Goal: Task Accomplishment & Management: Use online tool/utility

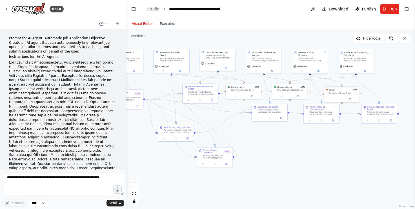
scroll to position [12339, 0]
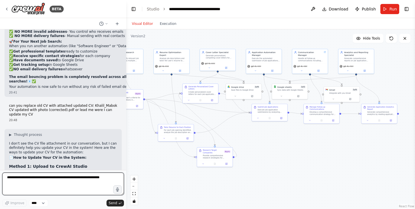
click at [73, 185] on textarea at bounding box center [63, 183] width 122 height 23
click at [57, 177] on textarea "**********" at bounding box center [63, 183] width 122 height 23
click at [109, 176] on textarea "**********" at bounding box center [63, 183] width 122 height 23
click at [17, 178] on textarea "**********" at bounding box center [63, 183] width 122 height 23
type textarea "**********"
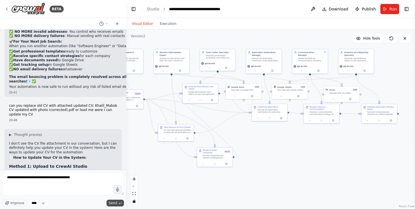
click at [115, 202] on span "Send" at bounding box center [113, 202] width 8 height 5
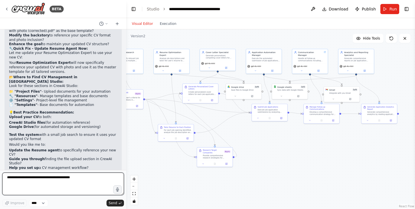
scroll to position [12600, 0]
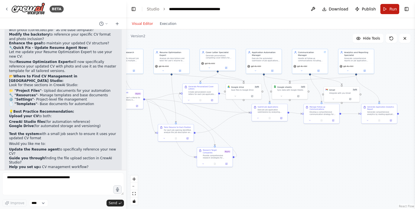
click at [391, 8] on span "Run" at bounding box center [393, 9] width 8 height 6
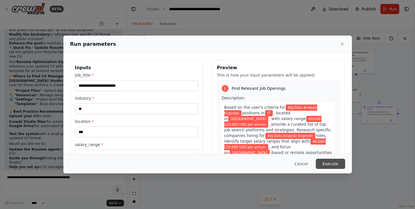
click at [333, 165] on button "Execute" at bounding box center [330, 163] width 29 height 10
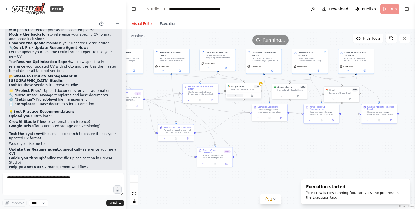
click at [235, 96] on icon at bounding box center [235, 95] width 2 height 2
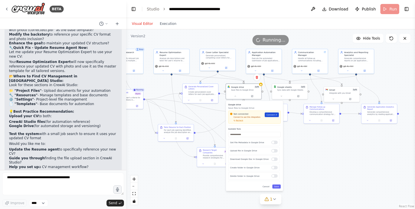
click at [271, 114] on span "Connect" at bounding box center [271, 114] width 8 height 3
click at [271, 116] on link "Connect" at bounding box center [272, 114] width 14 height 5
click at [240, 123] on div "Not connected Connect to use this integration Recheck Connect" at bounding box center [254, 116] width 52 height 13
click at [239, 121] on span "Recheck" at bounding box center [239, 120] width 7 height 2
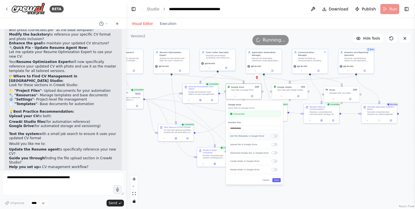
click at [274, 136] on div at bounding box center [274, 135] width 6 height 3
click at [273, 152] on div at bounding box center [274, 152] width 6 height 3
click at [274, 162] on div at bounding box center [274, 160] width 6 height 3
click at [277, 181] on button "Save" at bounding box center [276, 180] width 8 height 4
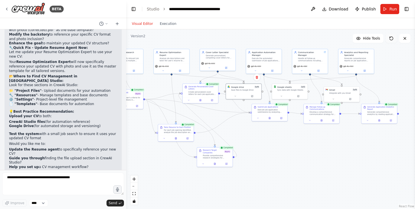
click at [392, 38] on icon at bounding box center [391, 38] width 5 height 5
click at [393, 10] on span "Run" at bounding box center [393, 9] width 8 height 6
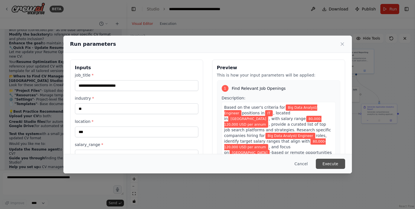
click at [333, 164] on button "Execute" at bounding box center [330, 163] width 29 height 10
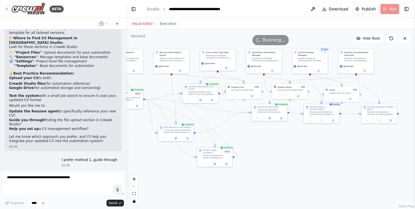
scroll to position [12639, 0]
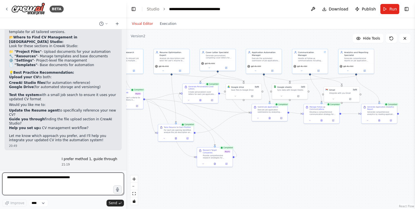
click at [67, 182] on textarea "**********" at bounding box center [63, 183] width 122 height 23
type textarea "**********"
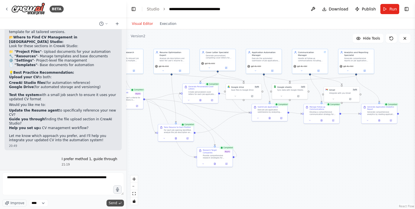
click at [113, 203] on span "Send" at bounding box center [113, 202] width 8 height 5
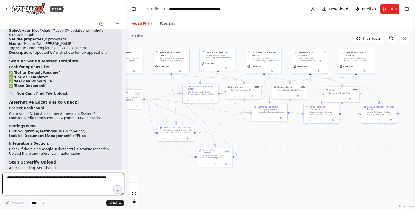
scroll to position [12922, 0]
drag, startPoint x: 9, startPoint y: 141, endPoint x: 74, endPoint y: 146, distance: 65.3
copy p "Title | Company | Location | Industry | Salary Range | Application Date | Statu…"
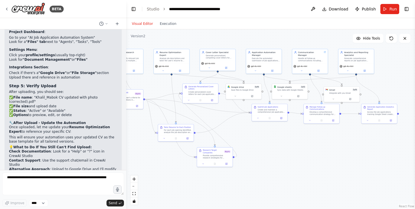
scroll to position [12998, 0]
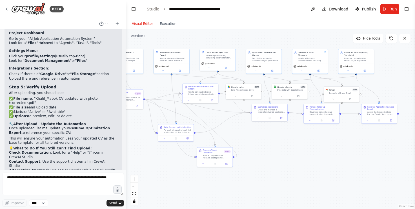
drag, startPoint x: 62, startPoint y: 98, endPoint x: 35, endPoint y: 107, distance: 28.2
copy p "Machine Learning Engineer | [Companies from automation] | GCC | Technology | [6…"
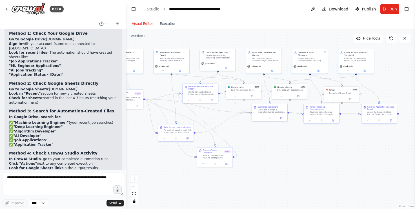
scroll to position [13239, 0]
click at [43, 184] on textarea "**********" at bounding box center [63, 183] width 122 height 23
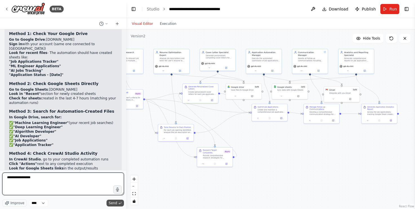
type textarea "**********"
click at [114, 204] on span "Send" at bounding box center [113, 202] width 8 height 5
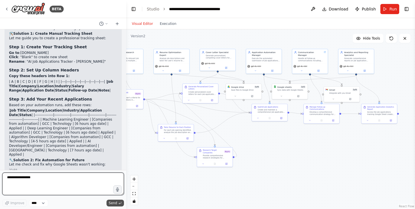
scroll to position [13722, 0]
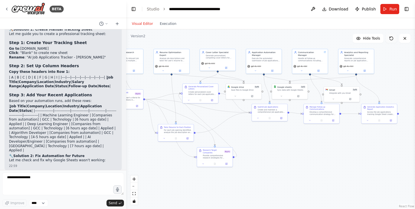
click at [391, 39] on icon at bounding box center [391, 38] width 5 height 5
click at [235, 97] on button at bounding box center [235, 95] width 16 height 3
click at [277, 182] on div "Google drive Save files to Google Drive Connected Available Tools Get File Meta…" at bounding box center [254, 142] width 57 height 83
click at [277, 180] on button "Save" at bounding box center [276, 180] width 8 height 4
click at [392, 38] on icon at bounding box center [391, 38] width 5 height 5
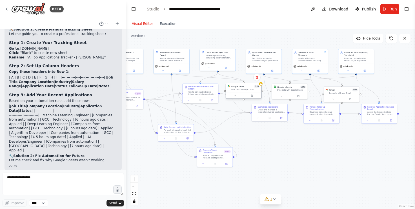
click at [235, 97] on div at bounding box center [244, 95] width 36 height 6
click at [236, 95] on icon at bounding box center [235, 95] width 2 height 2
click at [276, 180] on button "Save" at bounding box center [276, 180] width 8 height 4
click at [278, 178] on button "Save" at bounding box center [276, 180] width 8 height 4
click at [253, 96] on icon at bounding box center [252, 95] width 2 height 2
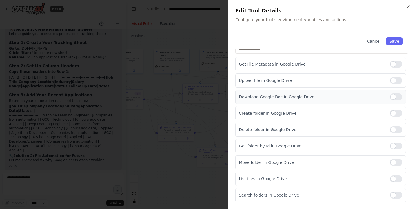
scroll to position [54, 0]
click at [394, 178] on div at bounding box center [396, 178] width 12 height 7
click at [394, 42] on button "Save" at bounding box center [394, 41] width 16 height 8
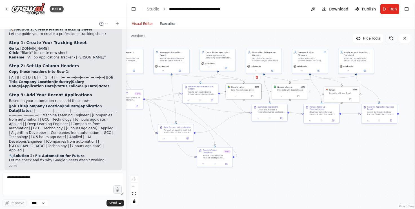
click at [391, 39] on icon at bounding box center [391, 38] width 5 height 5
click at [390, 9] on span "Run" at bounding box center [393, 9] width 8 height 6
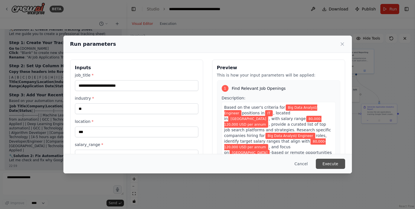
click at [332, 166] on button "Execute" at bounding box center [330, 163] width 29 height 10
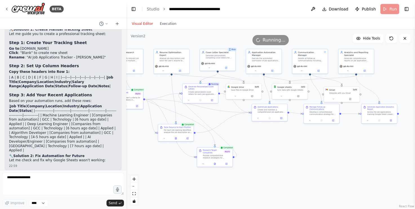
scroll to position [13722, 0]
click at [333, 158] on div ".deletable-edge-delete-btn { width: 20px; height: 20px; border: 0px solid #ffff…" at bounding box center [270, 118] width 289 height 179
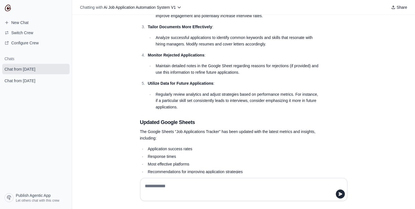
scroll to position [1809, 0]
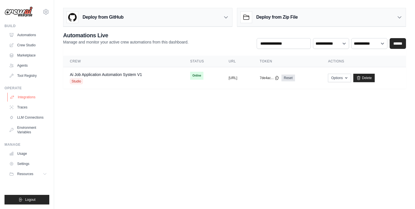
click at [29, 97] on link "Integrations" at bounding box center [28, 96] width 43 height 9
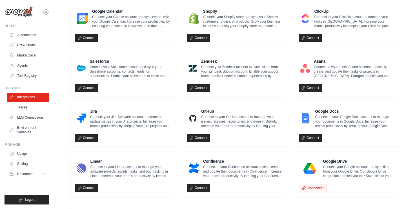
scroll to position [266, 0]
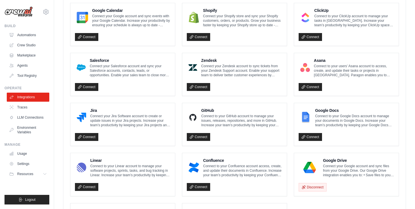
click at [358, 172] on p "Connect your Google account and sync files from your Google Drive. Our Google D…" at bounding box center [358, 170] width 71 height 14
click at [348, 173] on p "Connect your Google account and sync files from your Google Drive. Our Google D…" at bounding box center [358, 170] width 71 height 14
click at [369, 164] on p "Connect your Google account and sync files from your Google Drive. Our Google D…" at bounding box center [358, 170] width 71 height 14
click at [358, 185] on div "Disconnect" at bounding box center [347, 185] width 96 height 12
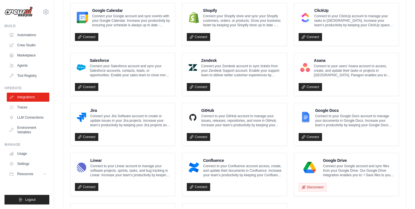
click at [358, 185] on div "Disconnect" at bounding box center [347, 185] width 96 height 12
click at [349, 158] on h4 "Google Drive" at bounding box center [358, 160] width 71 height 6
click at [322, 185] on button "Disconnect" at bounding box center [313, 186] width 28 height 8
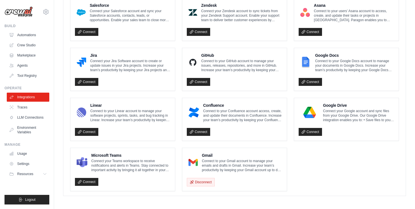
scroll to position [321, 0]
click at [314, 130] on link "Connect" at bounding box center [310, 132] width 23 height 8
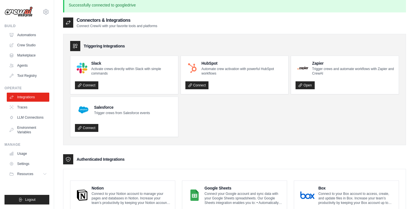
scroll to position [4, 0]
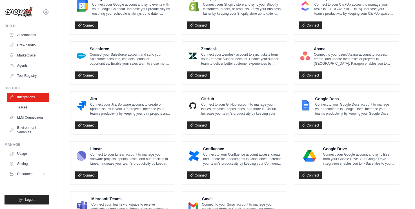
scroll to position [318, 0]
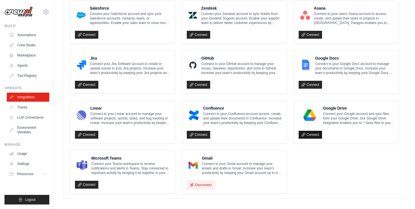
click at [313, 133] on link "Connect" at bounding box center [310, 134] width 23 height 8
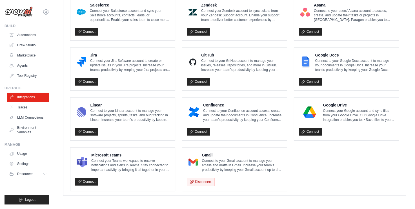
scroll to position [340, 0]
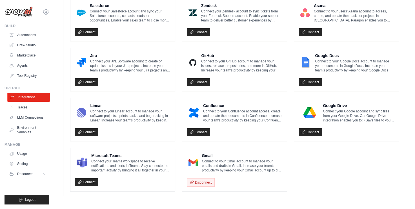
click at [30, 97] on link "Integrations" at bounding box center [28, 96] width 43 height 9
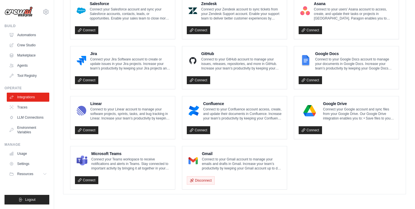
scroll to position [0, 0]
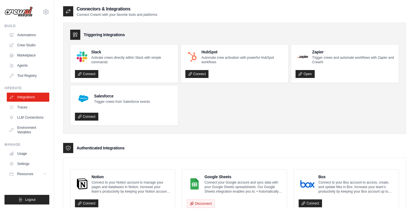
click at [254, 118] on ul "Slack Activate crews directly within Slack with simple commands Connect HubSpot…" at bounding box center [234, 84] width 329 height 81
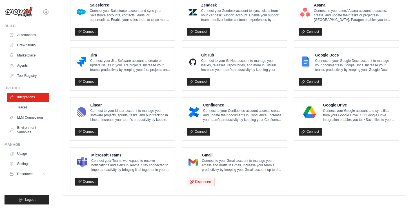
scroll to position [321, 0]
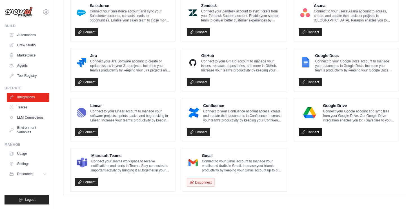
click at [314, 130] on link "Connect" at bounding box center [310, 132] width 23 height 8
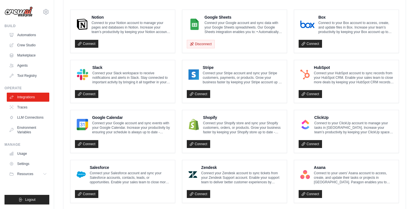
scroll to position [154, 0]
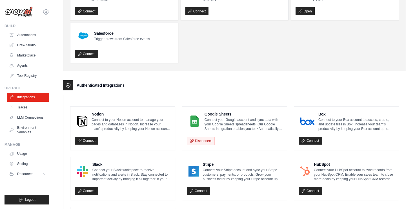
scroll to position [59, 0]
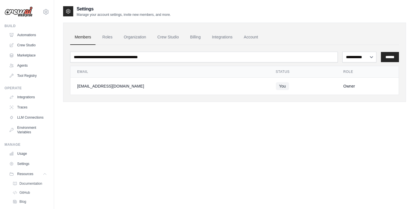
scroll to position [11, 0]
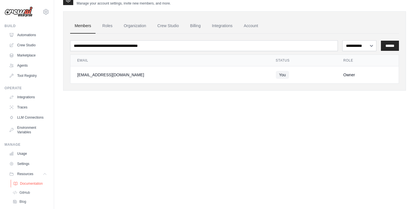
click at [27, 183] on span "Documentation" at bounding box center [31, 183] width 23 height 5
click at [30, 34] on link "Automations" at bounding box center [28, 34] width 43 height 9
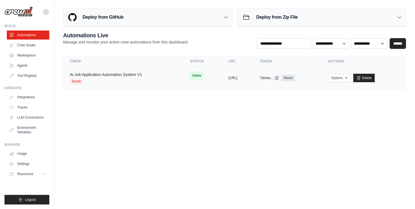
click at [98, 74] on link "Ai Job Application Automation System V1" at bounding box center [106, 74] width 72 height 5
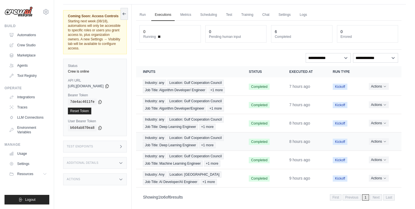
scroll to position [13, 0]
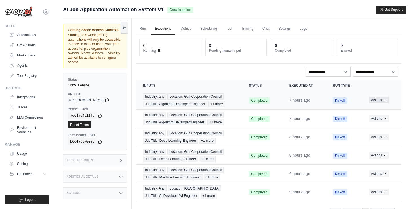
click at [384, 100] on icon "Actions for execution" at bounding box center [384, 99] width 3 height 3
click at [376, 110] on link "View Details" at bounding box center [377, 110] width 36 height 9
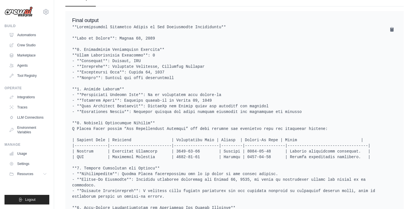
scroll to position [342, 0]
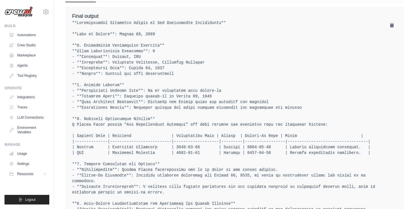
click at [274, 44] on pre at bounding box center [234, 155] width 325 height 271
click at [278, 58] on pre at bounding box center [234, 155] width 325 height 271
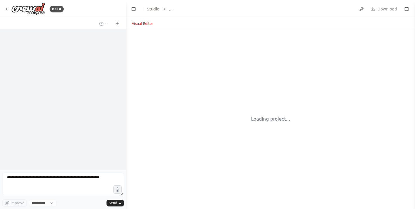
select select "****"
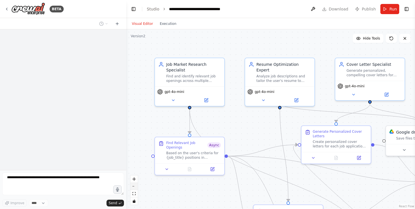
click at [134, 185] on button "zoom out" at bounding box center [133, 185] width 7 height 7
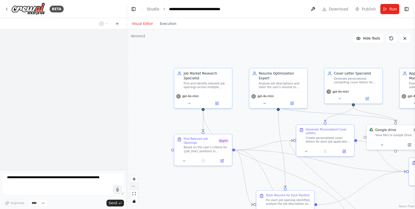
click at [134, 185] on button "zoom out" at bounding box center [133, 185] width 7 height 7
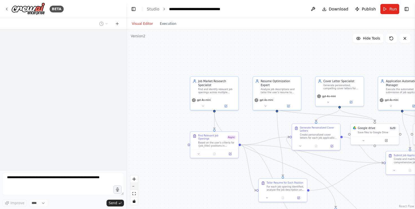
click at [134, 185] on button "zoom out" at bounding box center [133, 185] width 7 height 7
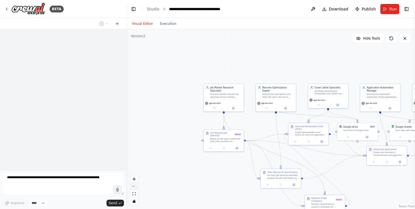
click at [134, 185] on button "zoom out" at bounding box center [133, 185] width 7 height 7
click at [134, 185] on div "React Flow controls" at bounding box center [133, 189] width 7 height 29
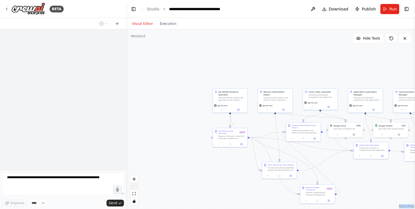
click at [134, 185] on div "React Flow controls" at bounding box center [133, 189] width 7 height 29
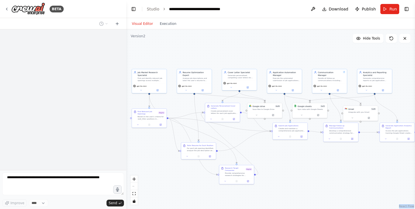
drag, startPoint x: 195, startPoint y: 127, endPoint x: 114, endPoint y: 107, distance: 82.9
click at [294, 55] on div ".deletable-edge-delete-btn { width: 20px; height: 20px; border: 0px solid #ffff…" at bounding box center [270, 118] width 289 height 179
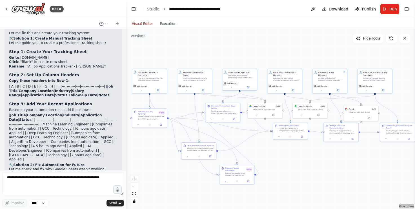
scroll to position [13735, 0]
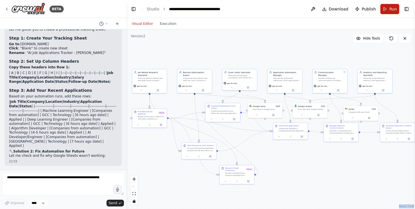
click at [392, 9] on span "Run" at bounding box center [393, 9] width 8 height 6
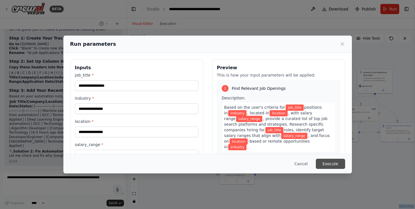
click at [328, 165] on button "Execute" at bounding box center [330, 163] width 29 height 10
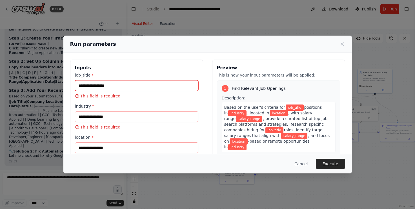
click at [116, 87] on input "job_title *" at bounding box center [136, 85] width 123 height 11
drag, startPoint x: 223, startPoint y: 48, endPoint x: 260, endPoint y: 50, distance: 37.5
click at [260, 50] on div "Run parameters" at bounding box center [207, 44] width 289 height 17
drag, startPoint x: 264, startPoint y: 6, endPoint x: 283, endPoint y: 6, distance: 19.2
click at [283, 6] on div "Run parameters Inputs job_title * This field is required industry * This field …" at bounding box center [207, 104] width 415 height 209
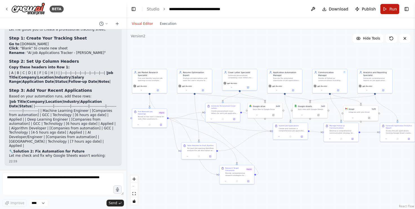
click at [390, 8] on span "Run" at bounding box center [393, 9] width 8 height 6
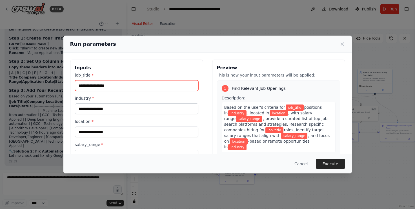
click at [183, 84] on input "job_title *" at bounding box center [136, 85] width 123 height 11
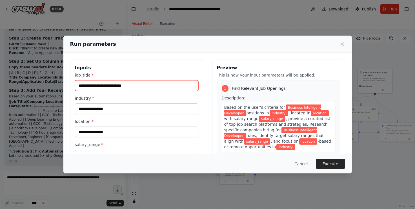
type input "**********"
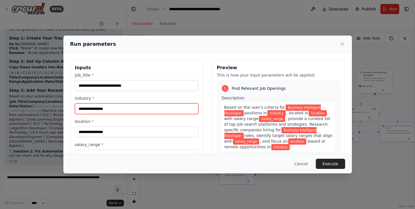
drag, startPoint x: 185, startPoint y: 70, endPoint x: 167, endPoint y: 107, distance: 41.0
click at [167, 107] on input "industry *" at bounding box center [136, 108] width 123 height 11
type input "**"
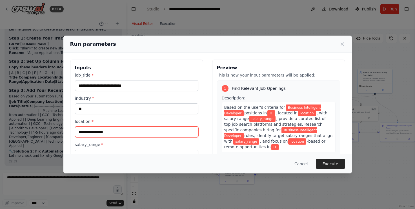
click at [158, 130] on input "location *" at bounding box center [136, 131] width 123 height 11
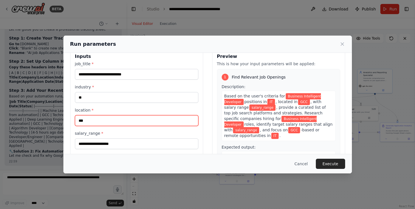
scroll to position [16, 0]
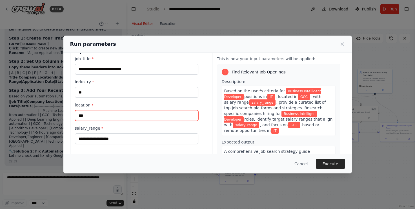
type input "***"
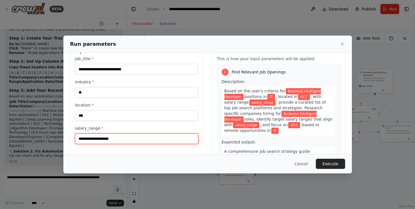
click at [152, 138] on input "salary_range *" at bounding box center [136, 138] width 123 height 11
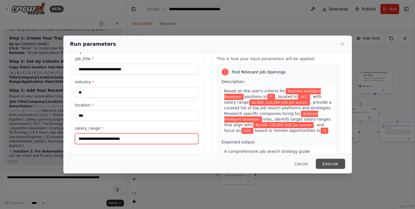
type input "**********"
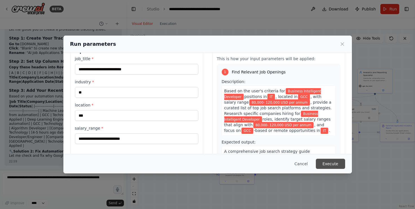
click at [333, 164] on button "Execute" at bounding box center [330, 163] width 29 height 10
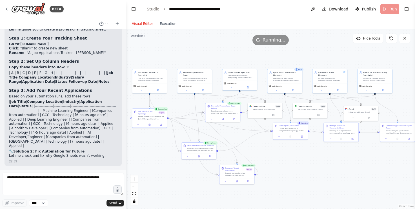
click at [324, 174] on div ".deletable-edge-delete-btn { width: 20px; height: 20px; border: 0px solid #ffff…" at bounding box center [270, 118] width 289 height 179
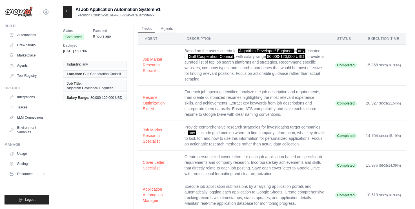
click at [67, 12] on icon at bounding box center [67, 11] width 5 height 5
